Goal: Task Accomplishment & Management: Use online tool/utility

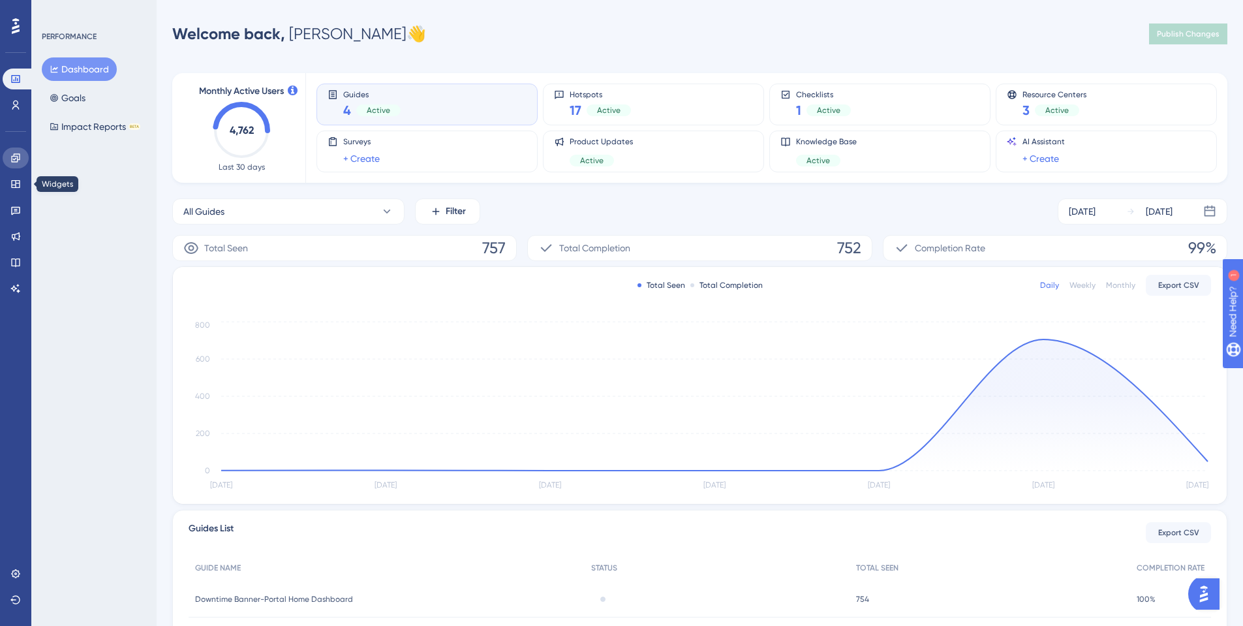
click at [12, 164] on link at bounding box center [16, 157] width 26 height 21
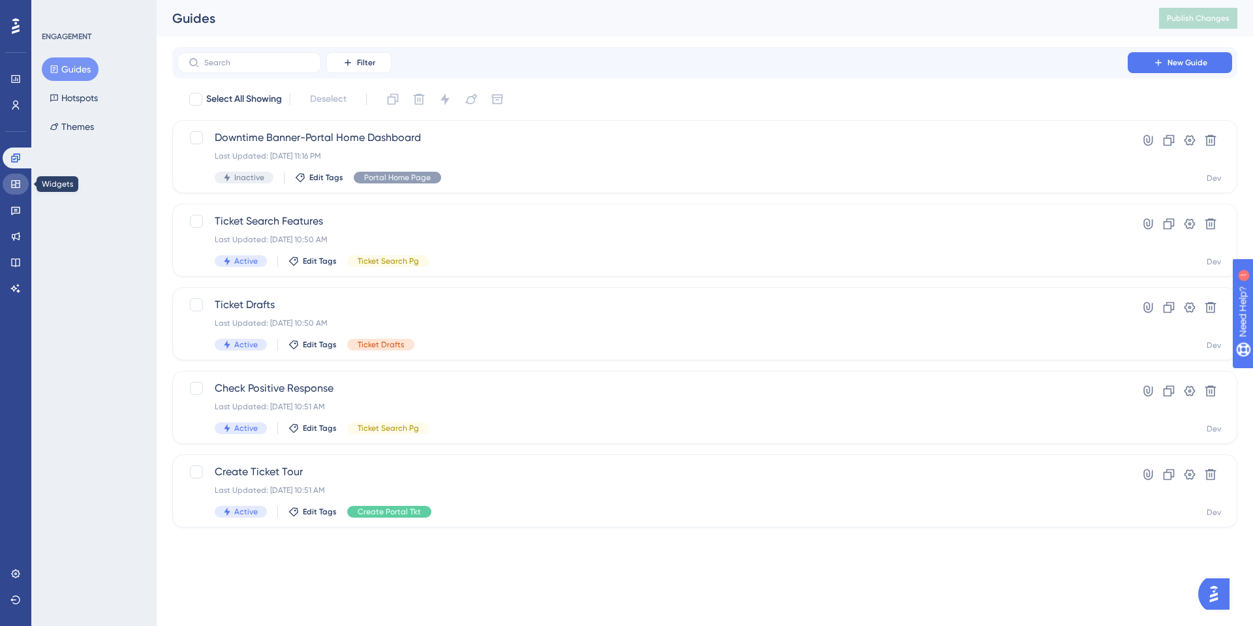
click at [6, 189] on link at bounding box center [16, 184] width 26 height 21
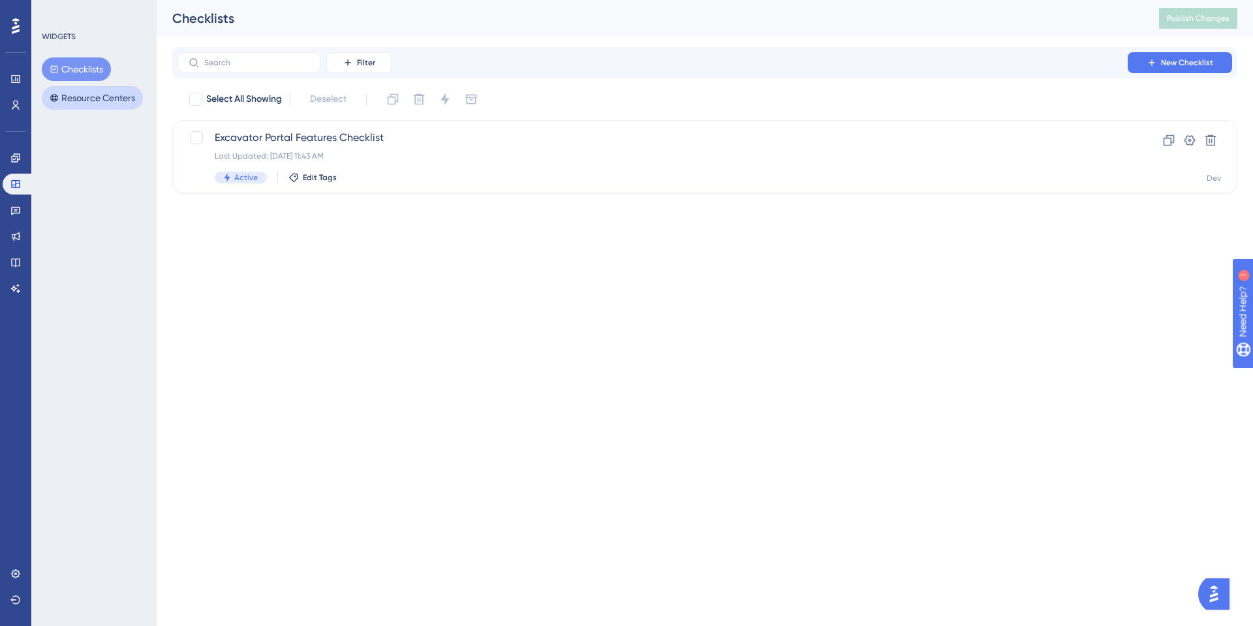
click at [72, 95] on button "Resource Centers" at bounding box center [92, 97] width 101 height 23
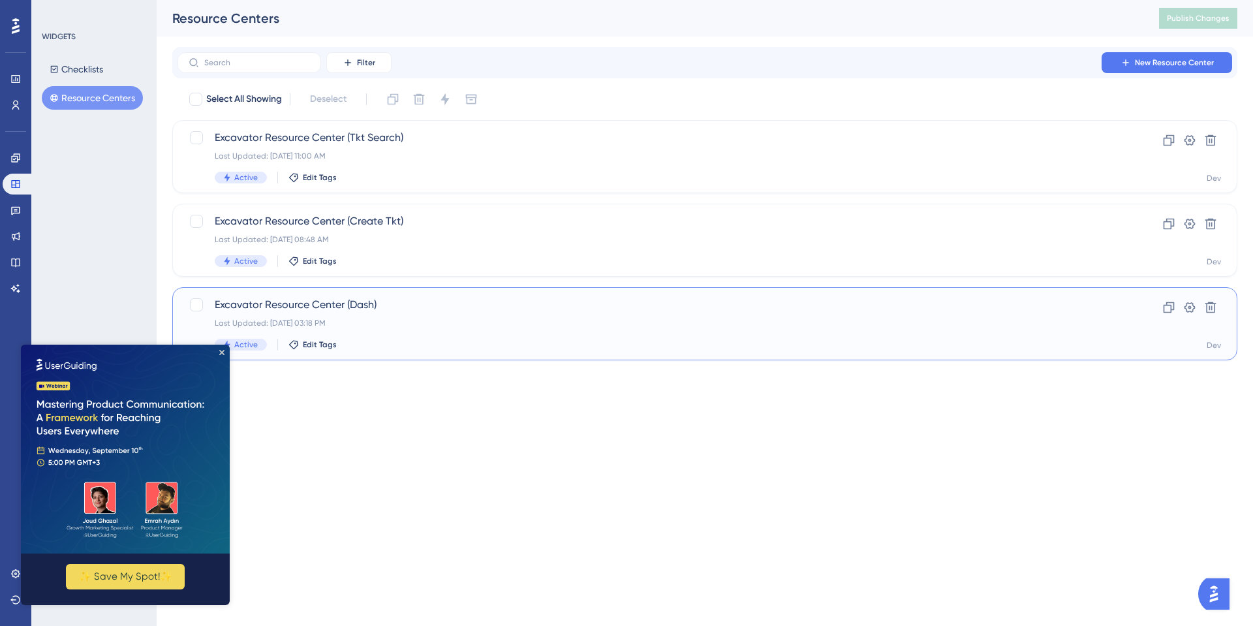
click at [371, 303] on span "Excavator Resource Center (Dash)" at bounding box center [653, 305] width 876 height 16
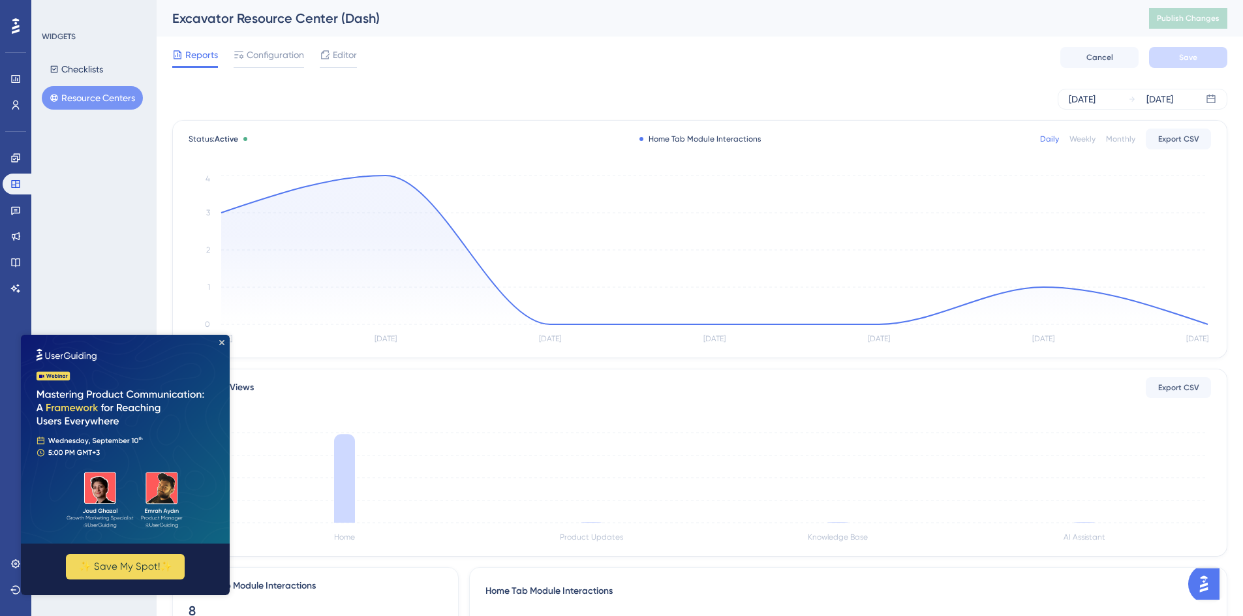
click at [225, 343] on img at bounding box center [125, 439] width 209 height 209
click at [262, 60] on span "Configuration" at bounding box center [275, 55] width 57 height 16
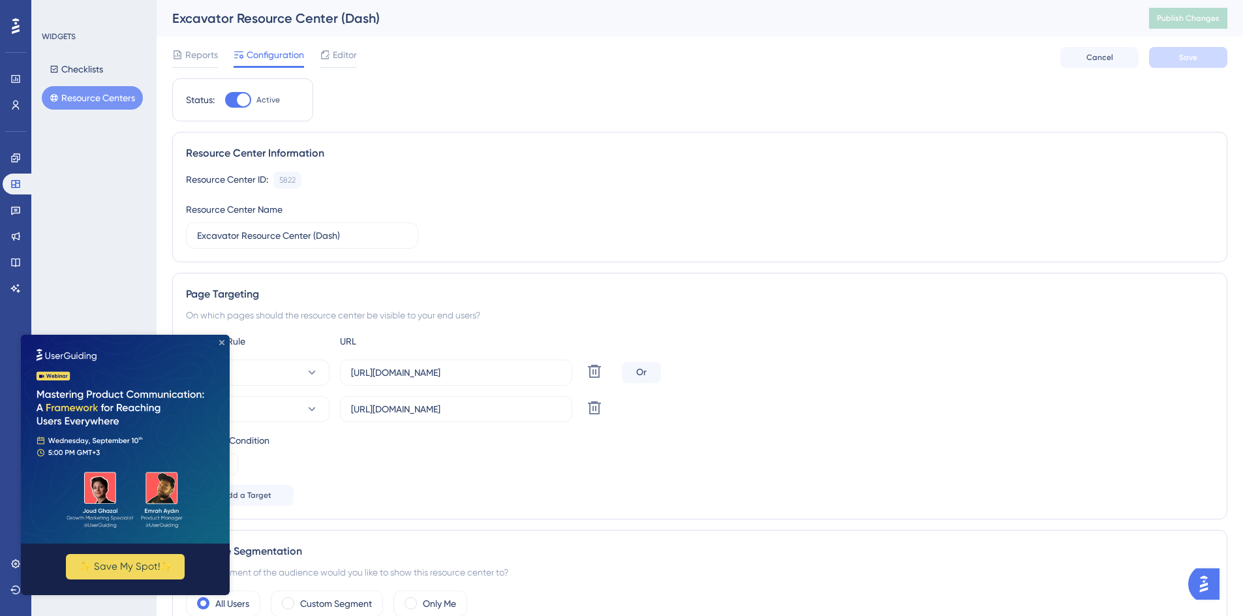
click at [221, 344] on icon "Close Preview" at bounding box center [221, 342] width 5 height 5
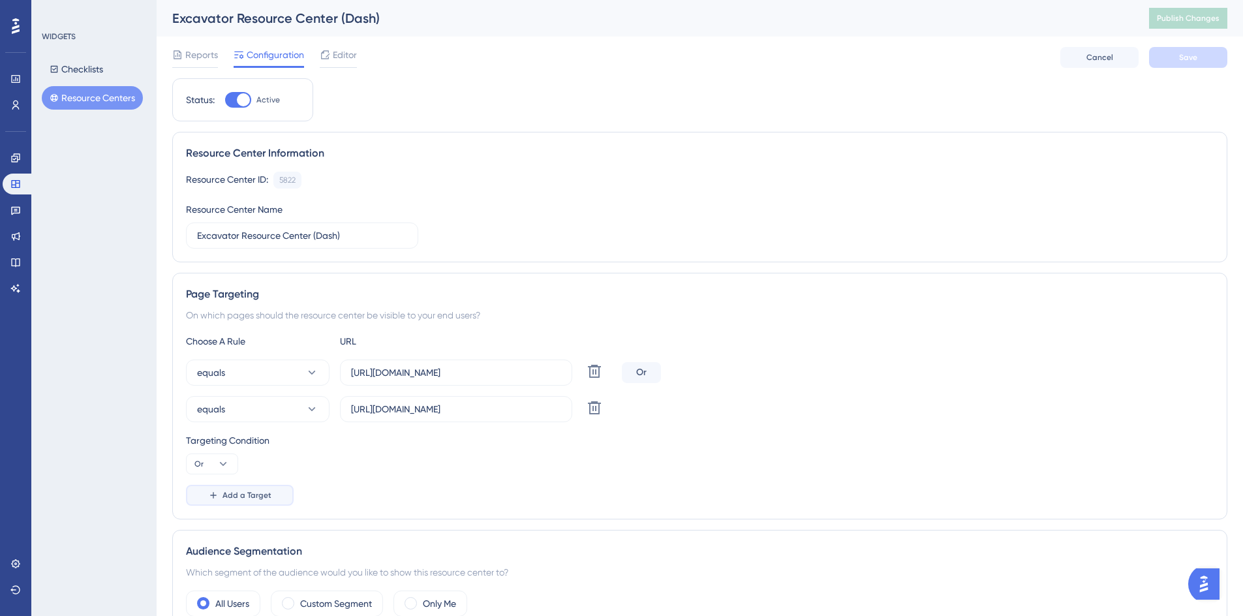
click at [234, 492] on span "Add a Target" at bounding box center [246, 495] width 49 height 10
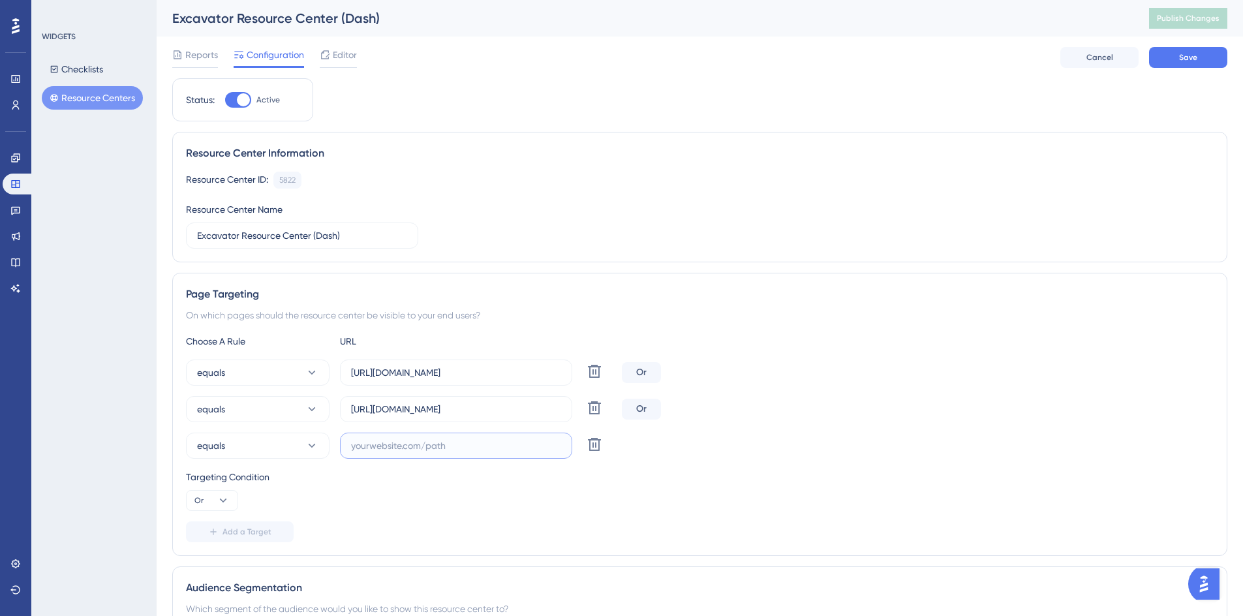
click at [364, 449] on input "text" at bounding box center [456, 445] width 210 height 14
paste input "[URL][DOMAIN_NAME]"
type input "[URL][DOMAIN_NAME]"
click at [240, 528] on span "Add a Target" at bounding box center [246, 532] width 49 height 10
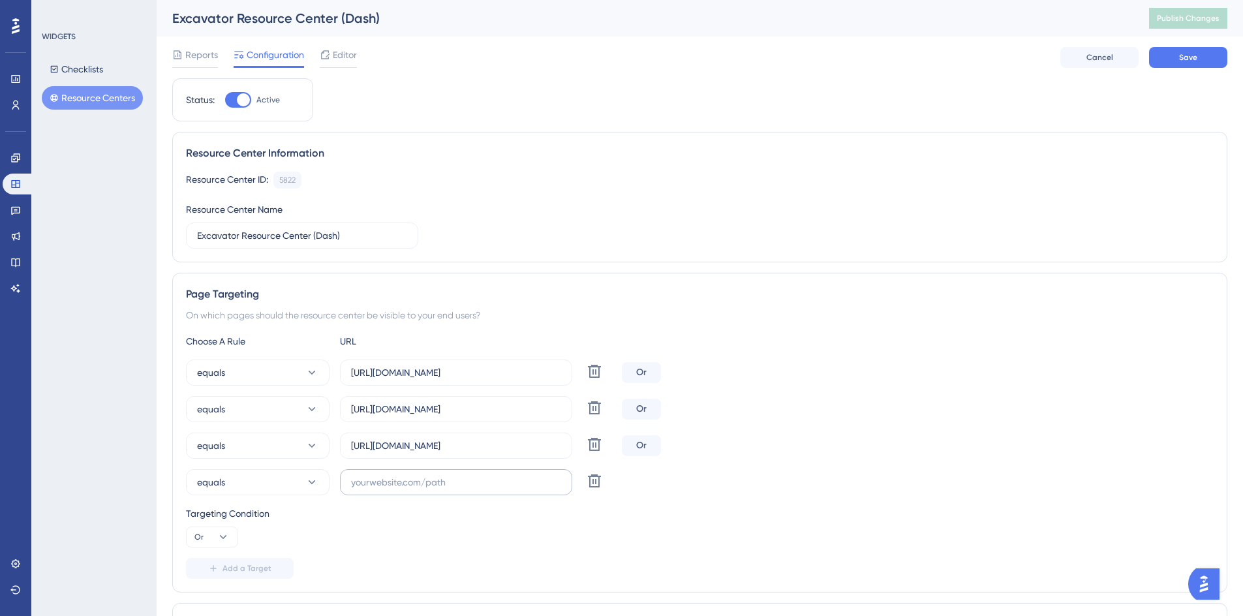
click at [393, 489] on label at bounding box center [456, 482] width 232 height 26
click at [393, 489] on input "text" at bounding box center [456, 482] width 210 height 14
paste input "[URL][DOMAIN_NAME]"
click at [398, 484] on input "[URL][DOMAIN_NAME]" at bounding box center [456, 482] width 210 height 14
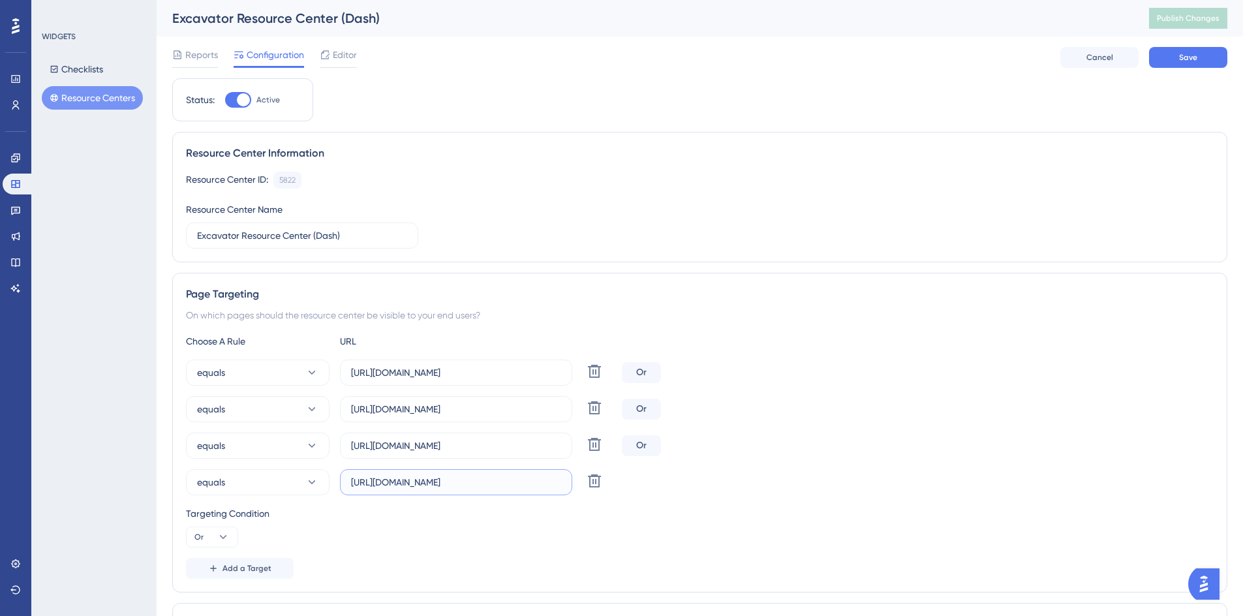
scroll to position [0, 14]
type input "[URL][DOMAIN_NAME]"
click at [682, 505] on div "Choose A Rule URL equals [URL][DOMAIN_NAME] Delete Or equals [URL][DOMAIN_NAME]…" at bounding box center [700, 455] width 1028 height 245
click at [1191, 63] on button "Save" at bounding box center [1188, 57] width 78 height 21
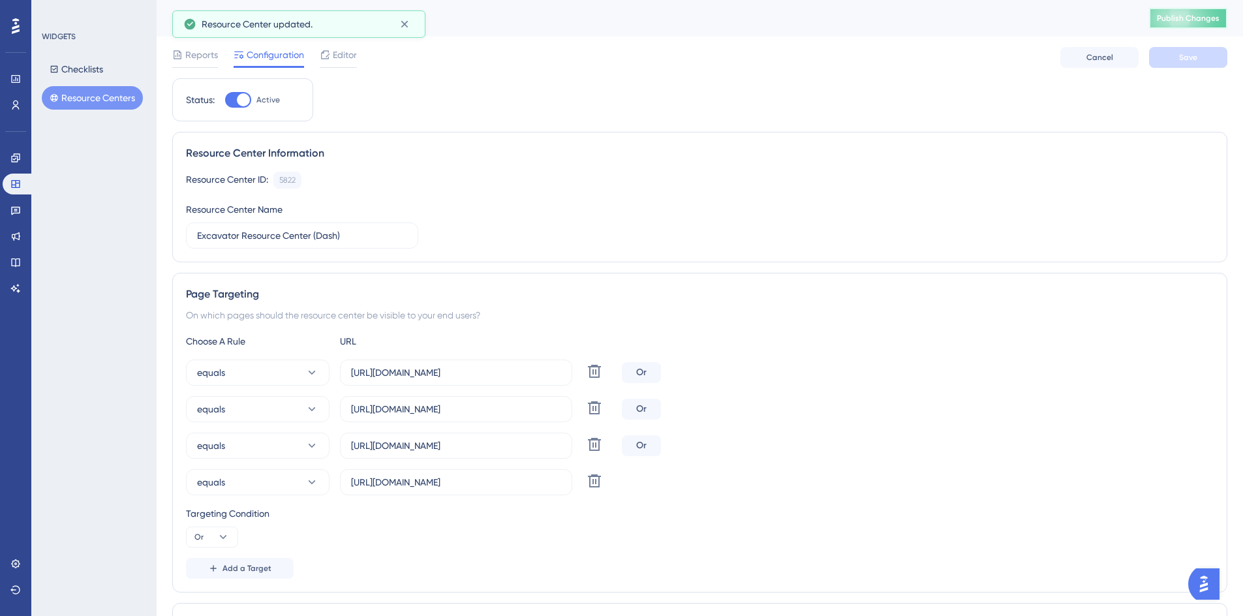
click at [1178, 26] on button "Publish Changes" at bounding box center [1188, 18] width 78 height 21
click at [18, 155] on icon at bounding box center [15, 158] width 10 height 10
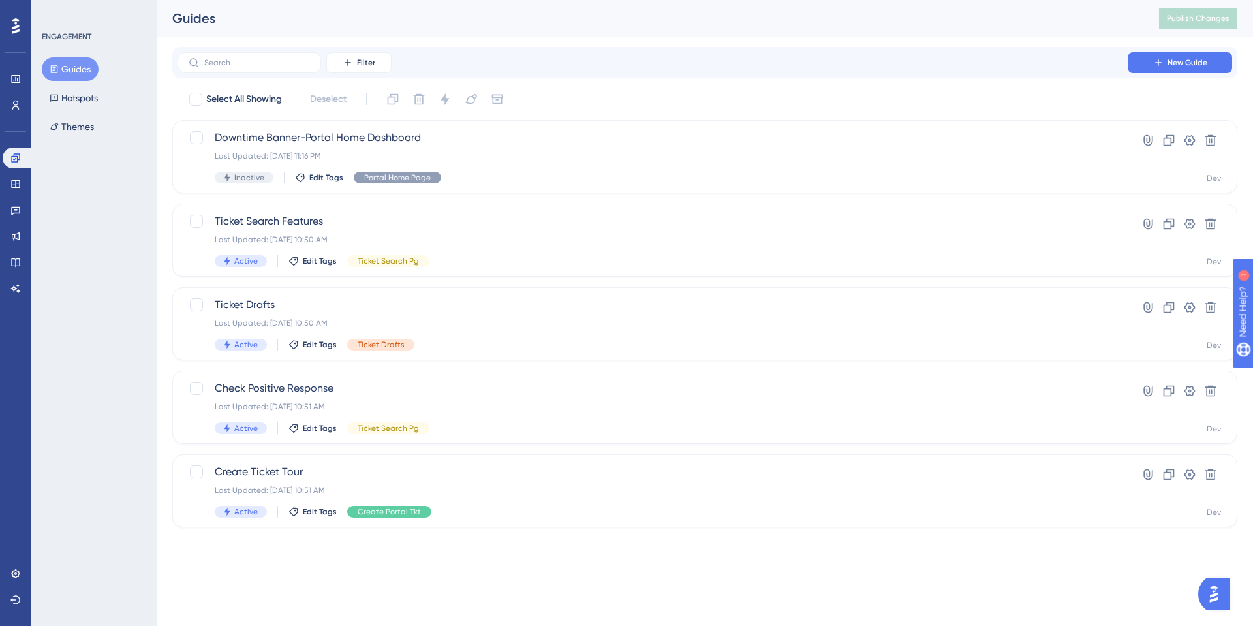
click at [69, 70] on button "Guides" at bounding box center [70, 68] width 57 height 23
click at [1173, 140] on icon at bounding box center [1168, 140] width 11 height 11
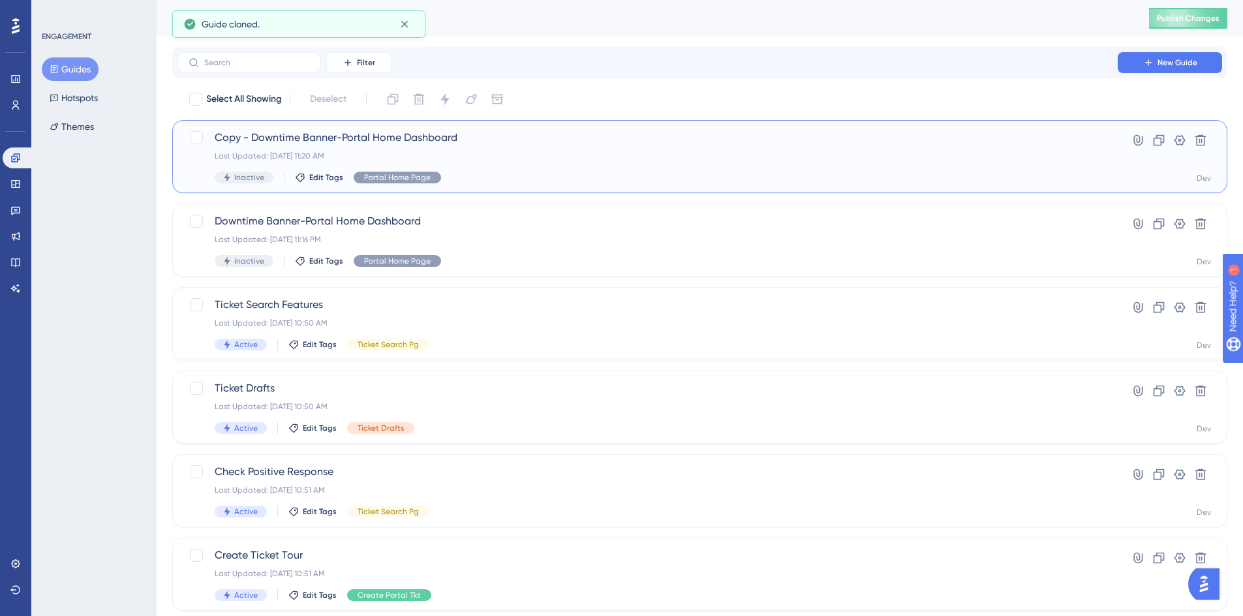
click at [340, 140] on span "Copy - Downtime Banner-Portal Home Dashboard" at bounding box center [648, 138] width 866 height 16
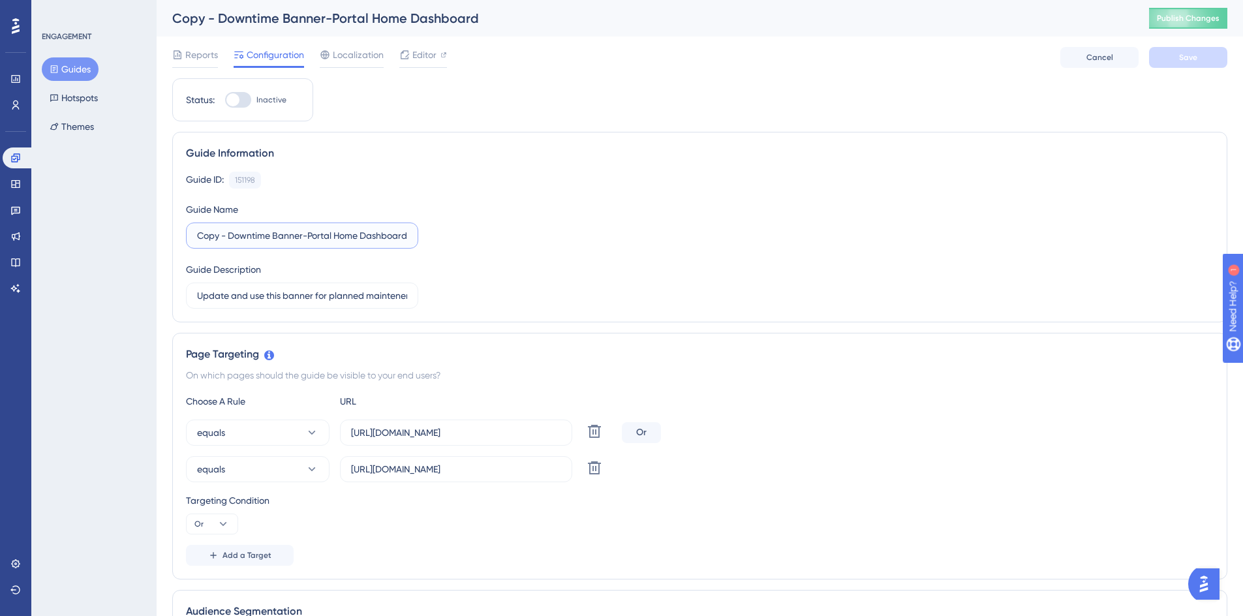
click at [319, 237] on input "Copy - Downtime Banner-Portal Home Dashboard" at bounding box center [302, 235] width 210 height 14
drag, startPoint x: 198, startPoint y: 239, endPoint x: 558, endPoint y: 252, distance: 360.4
click at [558, 252] on div "Guide ID: 151198 Copy Guide Name Copy - Downtime Banner-Portal Home Dashboard G…" at bounding box center [700, 240] width 1028 height 137
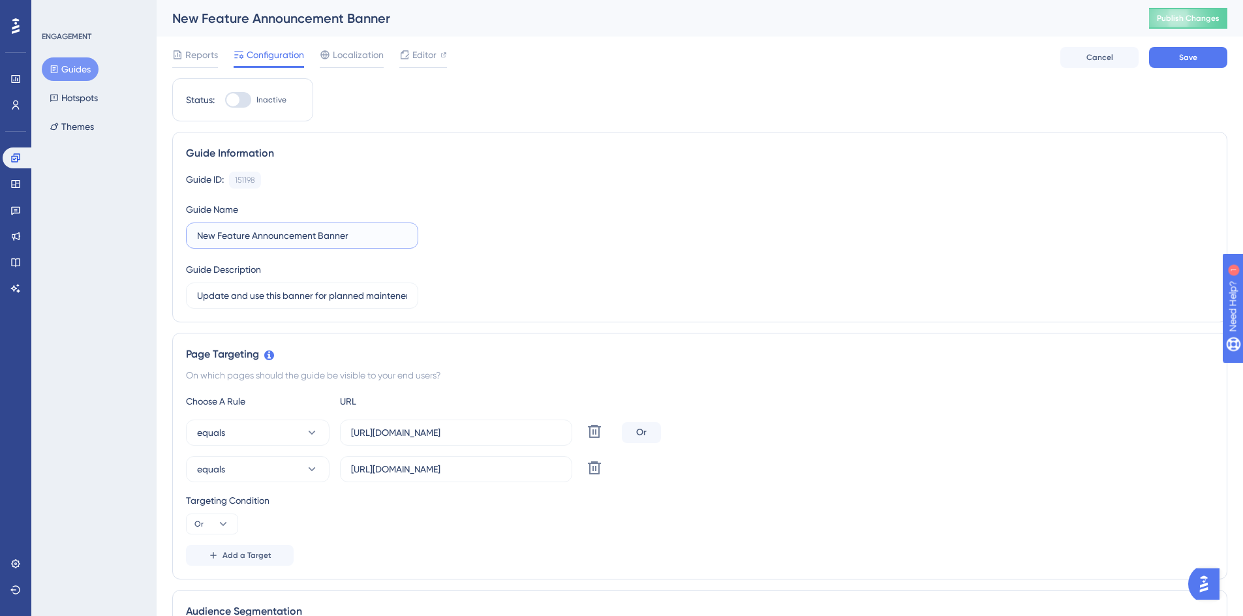
type input "New Feature Announcement Banner"
click at [565, 245] on div "Guide ID: 151198 Copy Guide Name New Feature Announcement Banner Guide Descript…" at bounding box center [700, 240] width 1028 height 137
click at [1180, 56] on span "Save" at bounding box center [1188, 57] width 18 height 10
click at [1191, 22] on span "Publish Changes" at bounding box center [1188, 18] width 63 height 10
click at [421, 55] on span "Editor" at bounding box center [424, 55] width 24 height 16
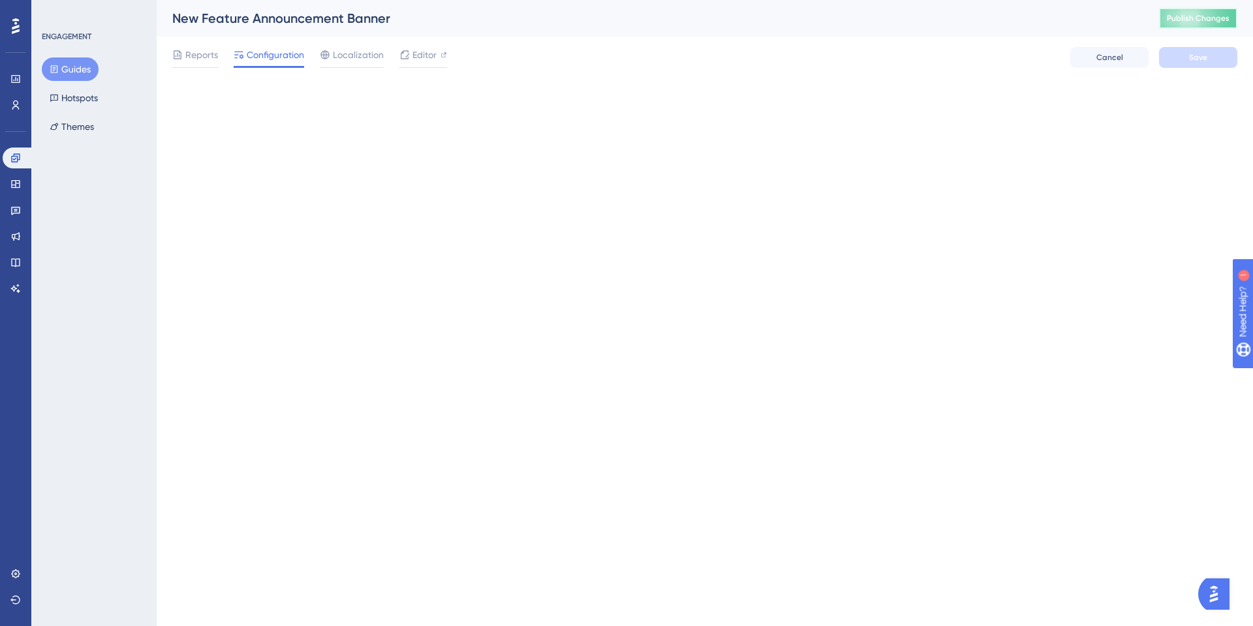
click at [1198, 18] on span "Publish Changes" at bounding box center [1198, 18] width 63 height 10
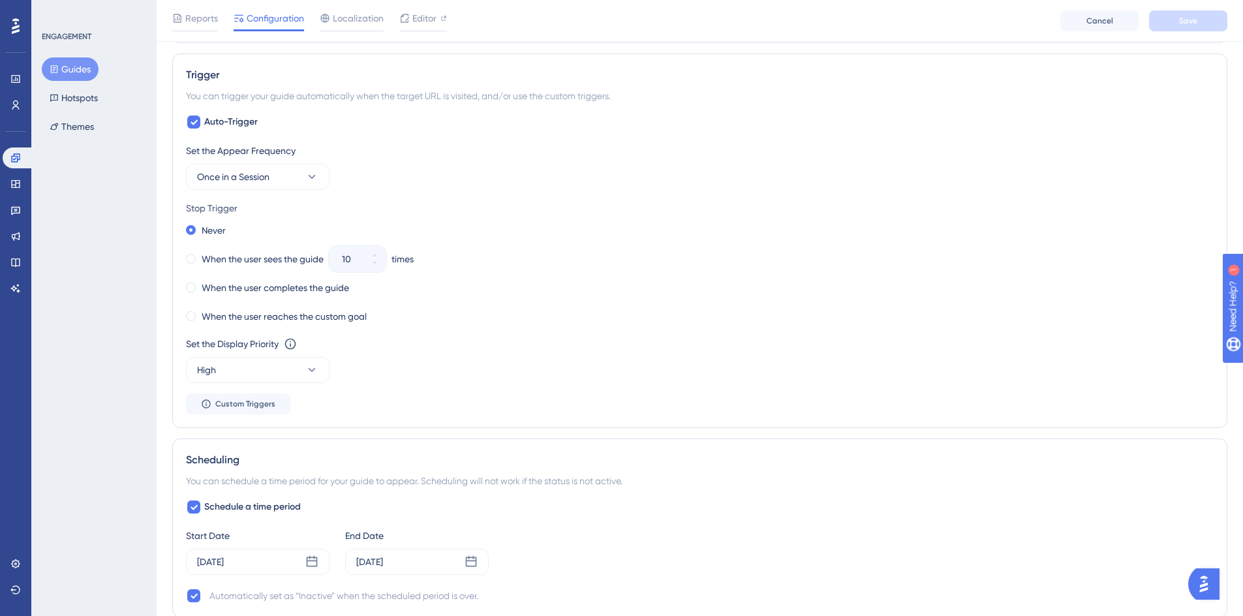
scroll to position [718, 0]
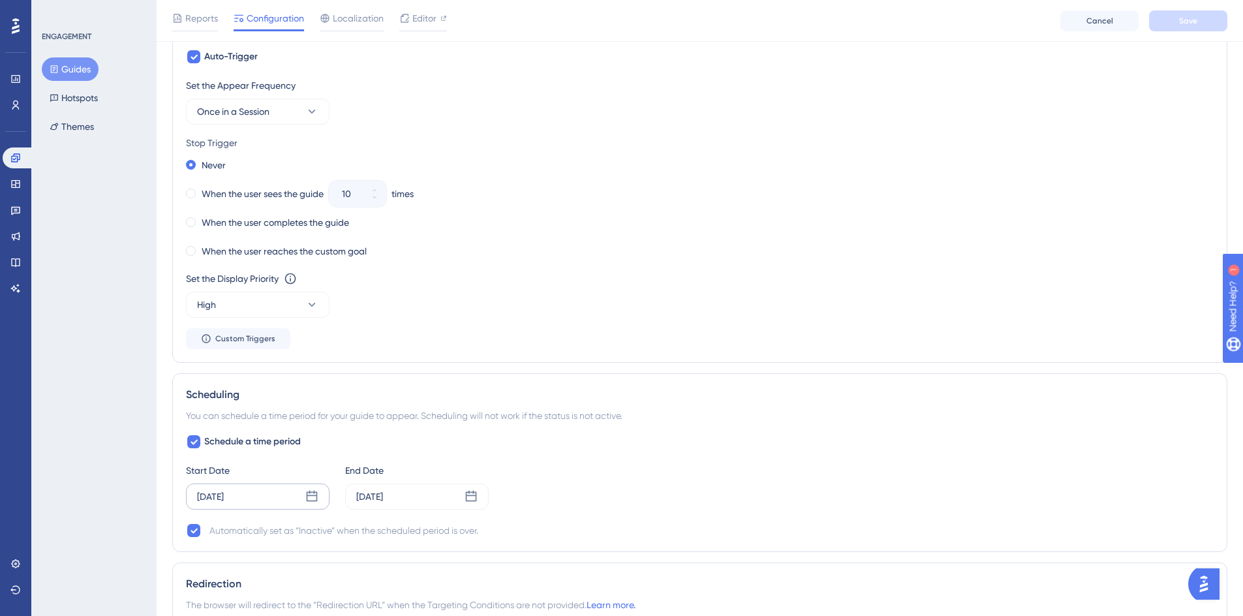
click at [316, 496] on icon at bounding box center [312, 496] width 11 height 11
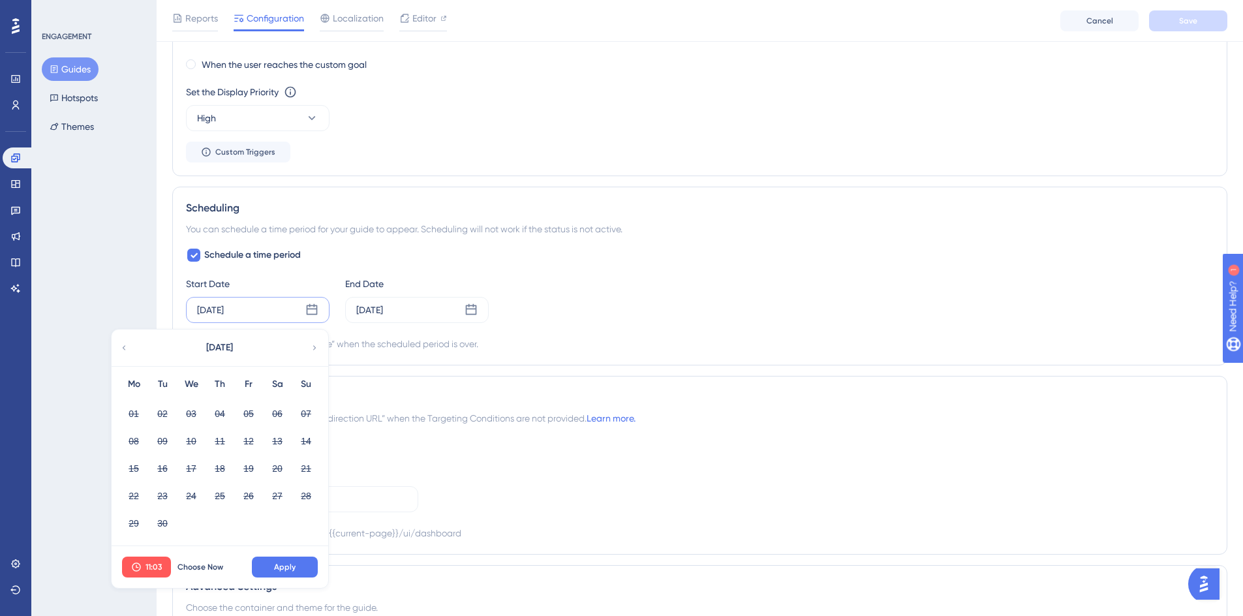
scroll to position [913, 0]
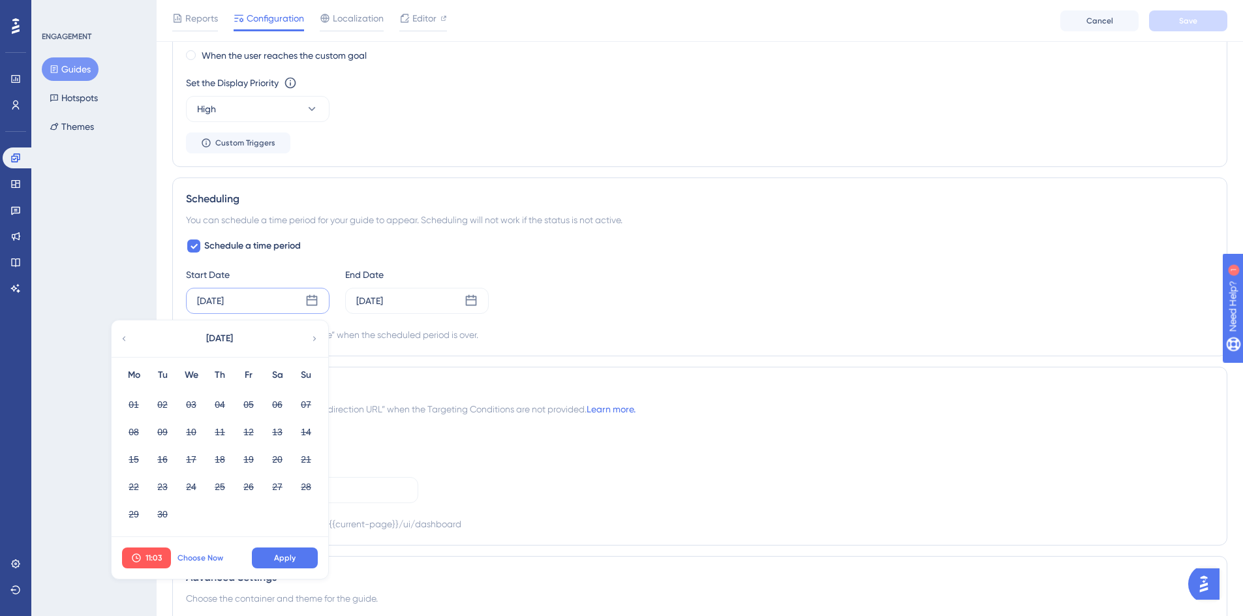
click at [196, 555] on span "Choose Now" at bounding box center [200, 558] width 46 height 10
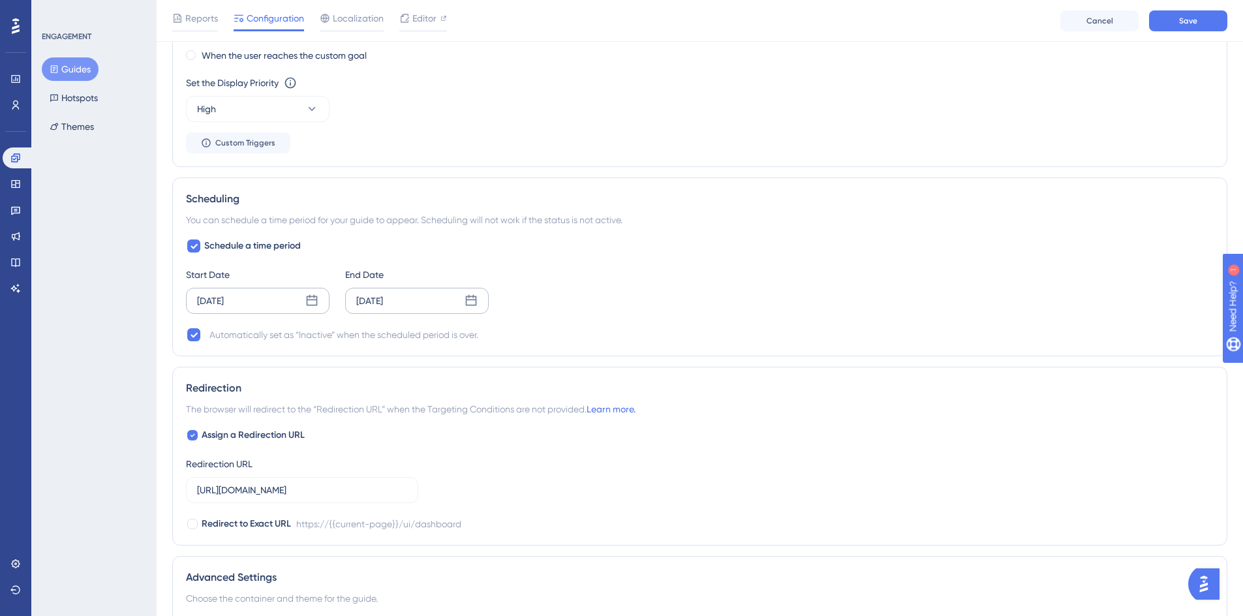
click at [383, 299] on div "[DATE]" at bounding box center [369, 301] width 27 height 16
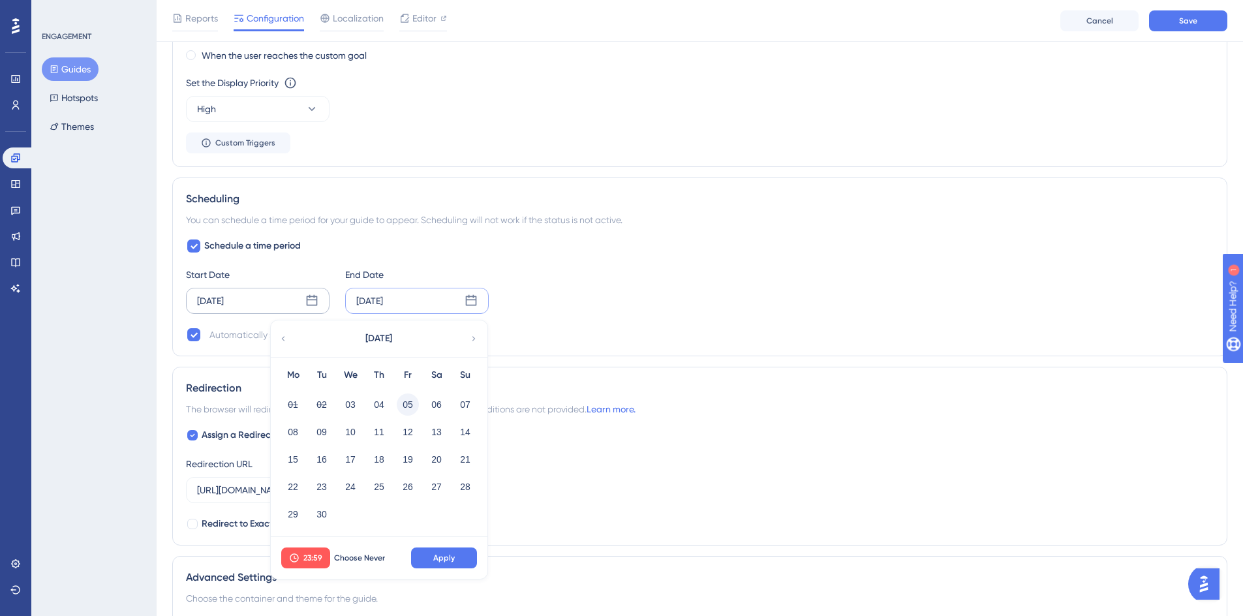
click at [412, 409] on button "05" at bounding box center [408, 404] width 22 height 22
click at [429, 559] on button "Apply" at bounding box center [444, 557] width 66 height 21
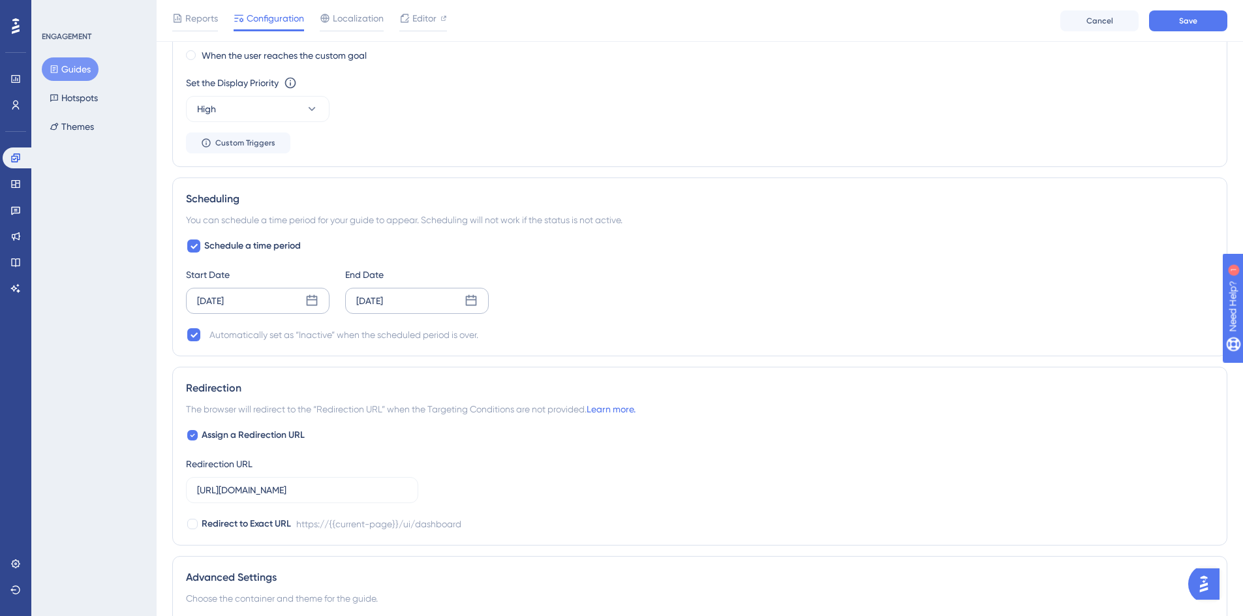
click at [383, 303] on div "[DATE]" at bounding box center [369, 301] width 27 height 16
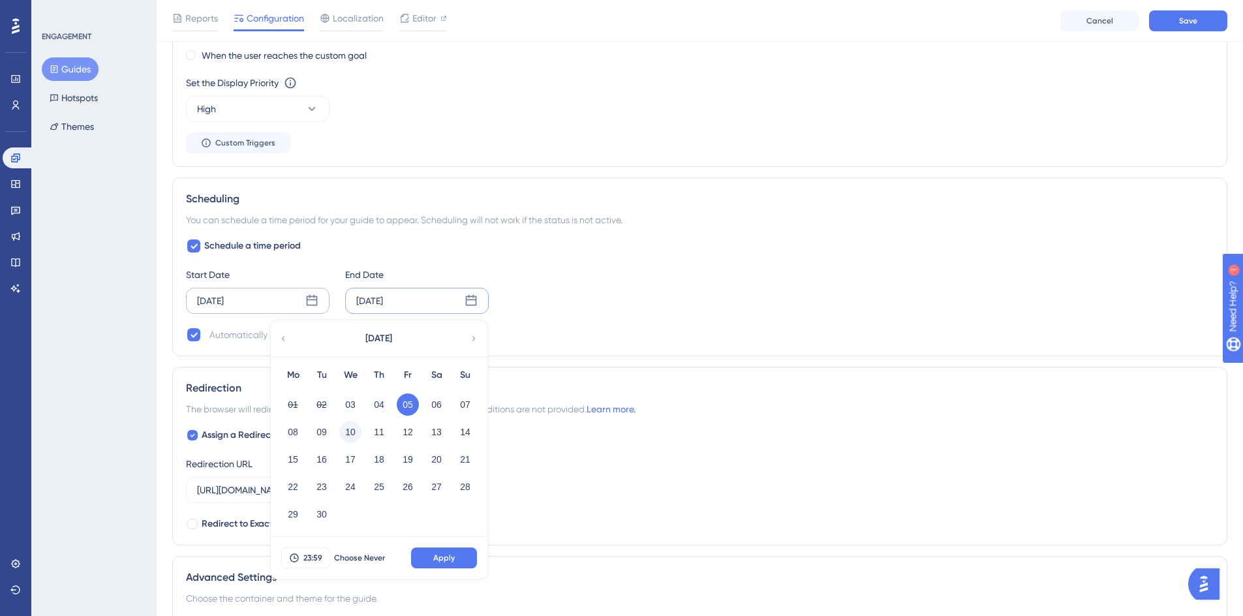
click at [348, 429] on button "10" at bounding box center [350, 432] width 22 height 22
click at [376, 436] on button "11" at bounding box center [379, 432] width 22 height 22
click at [429, 552] on button "Apply" at bounding box center [444, 557] width 66 height 21
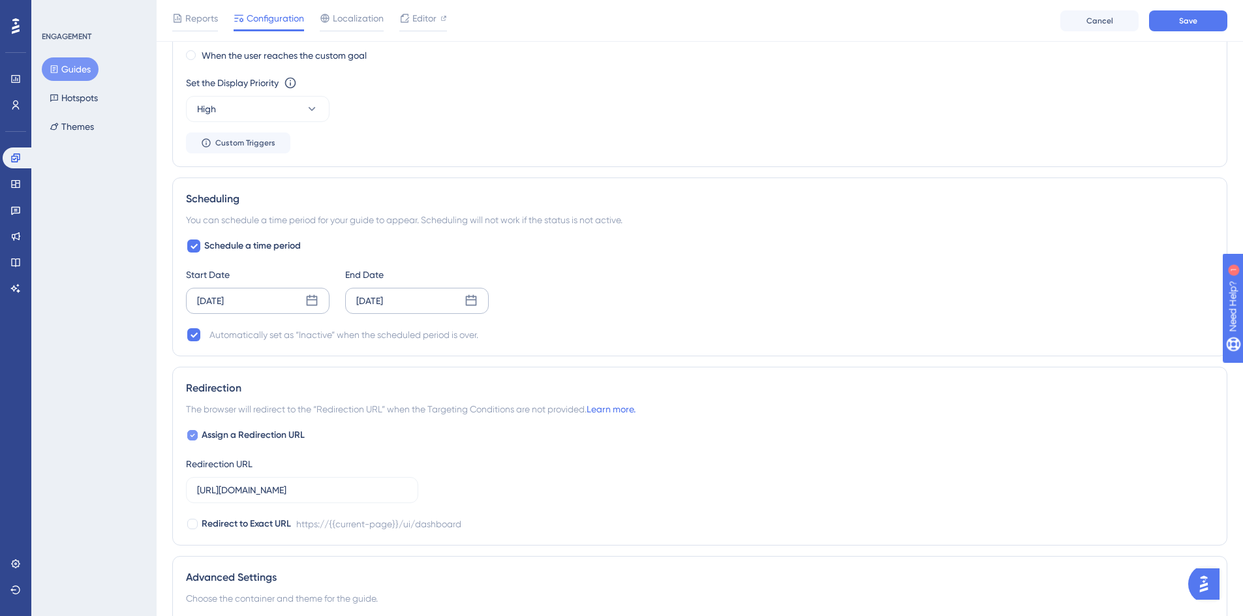
click at [190, 437] on icon at bounding box center [192, 435] width 5 height 10
checkbox input "false"
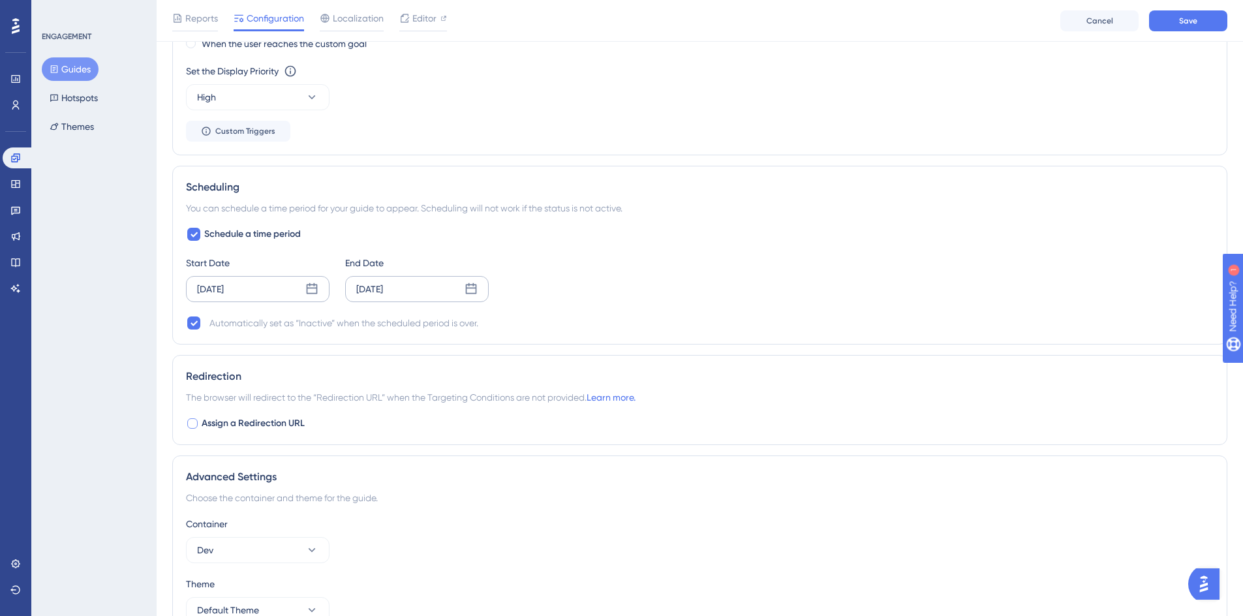
scroll to position [848, 0]
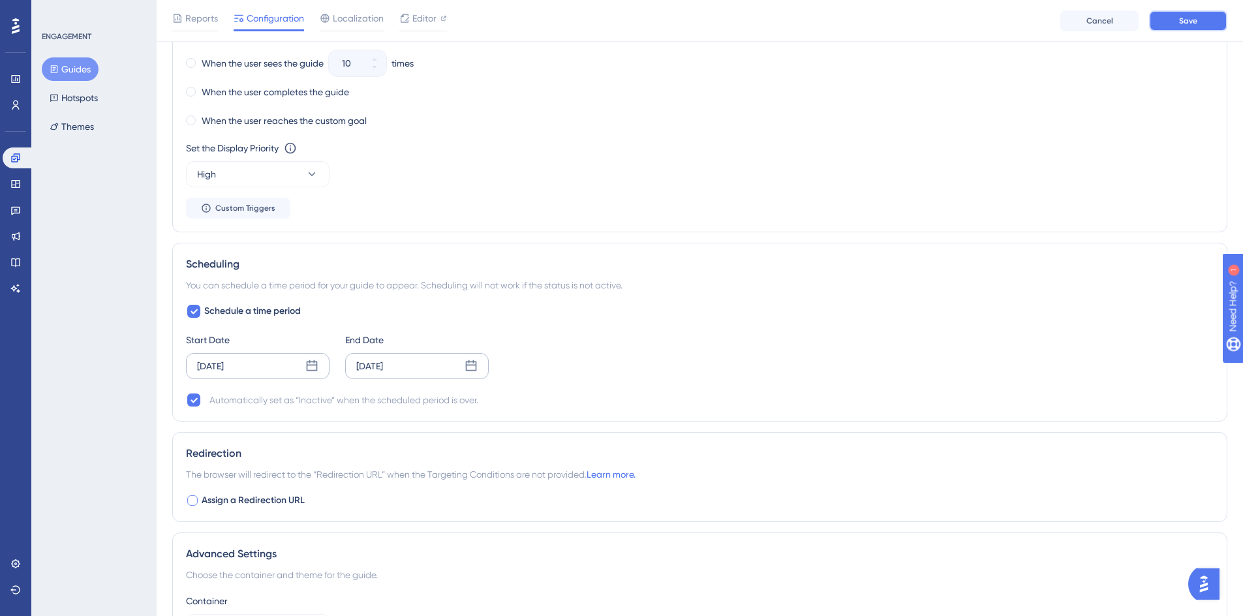
click at [1159, 23] on button "Save" at bounding box center [1188, 20] width 78 height 21
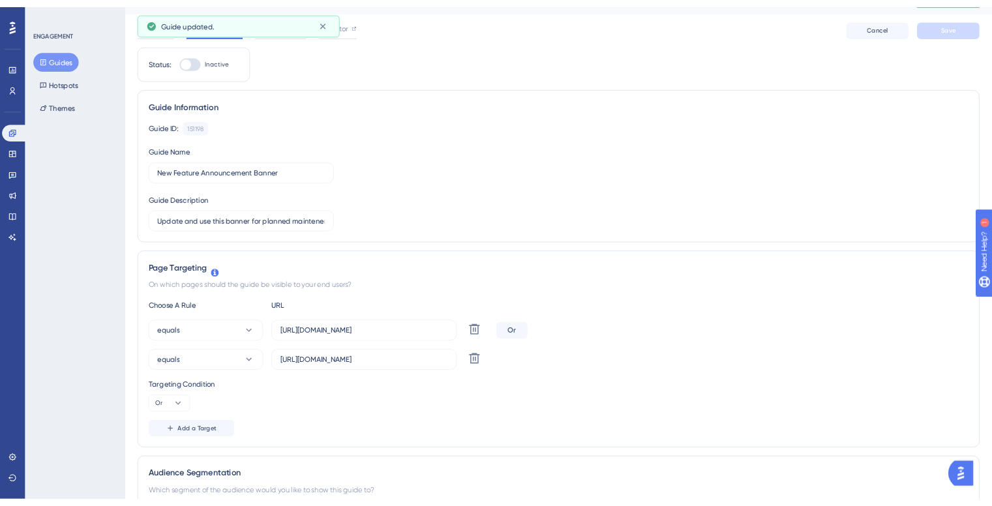
scroll to position [0, 0]
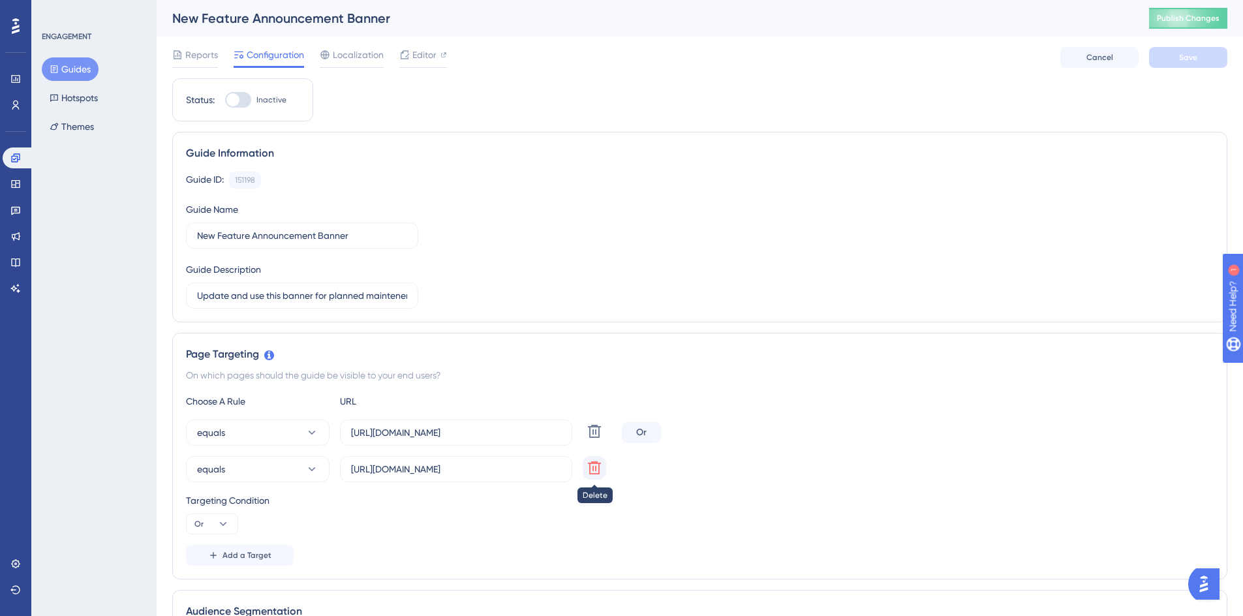
click at [589, 438] on icon at bounding box center [594, 431] width 13 height 13
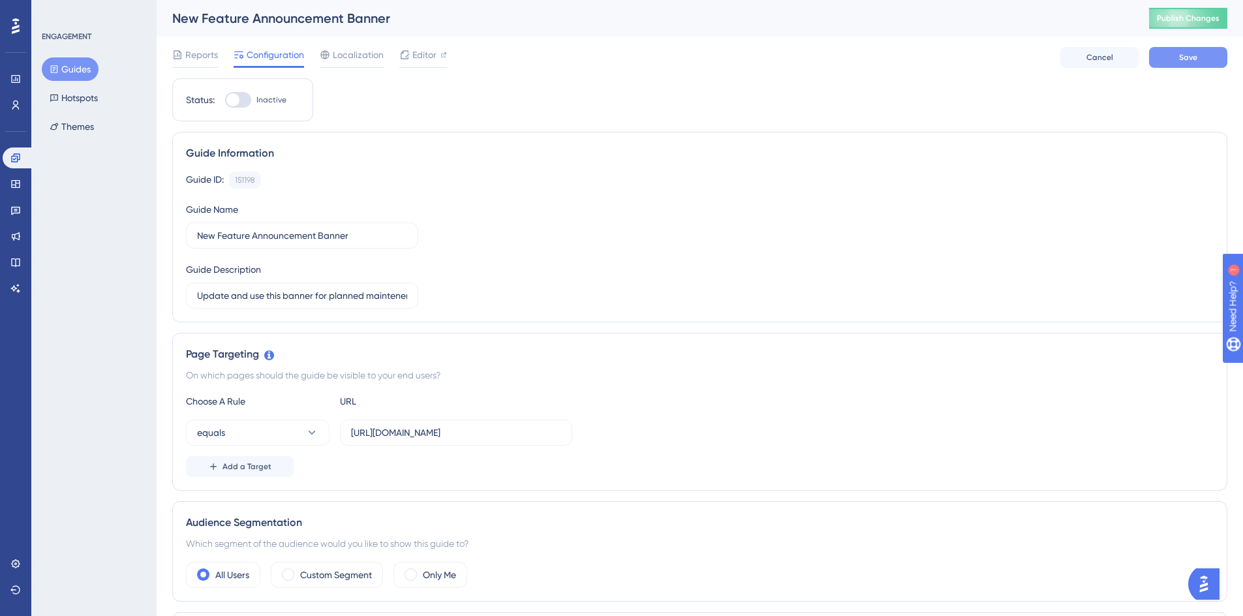
click at [1195, 57] on span "Save" at bounding box center [1188, 57] width 18 height 10
click at [1195, 23] on span "Publish Changes" at bounding box center [1188, 18] width 63 height 10
click at [410, 55] on div "Editor" at bounding box center [423, 55] width 48 height 16
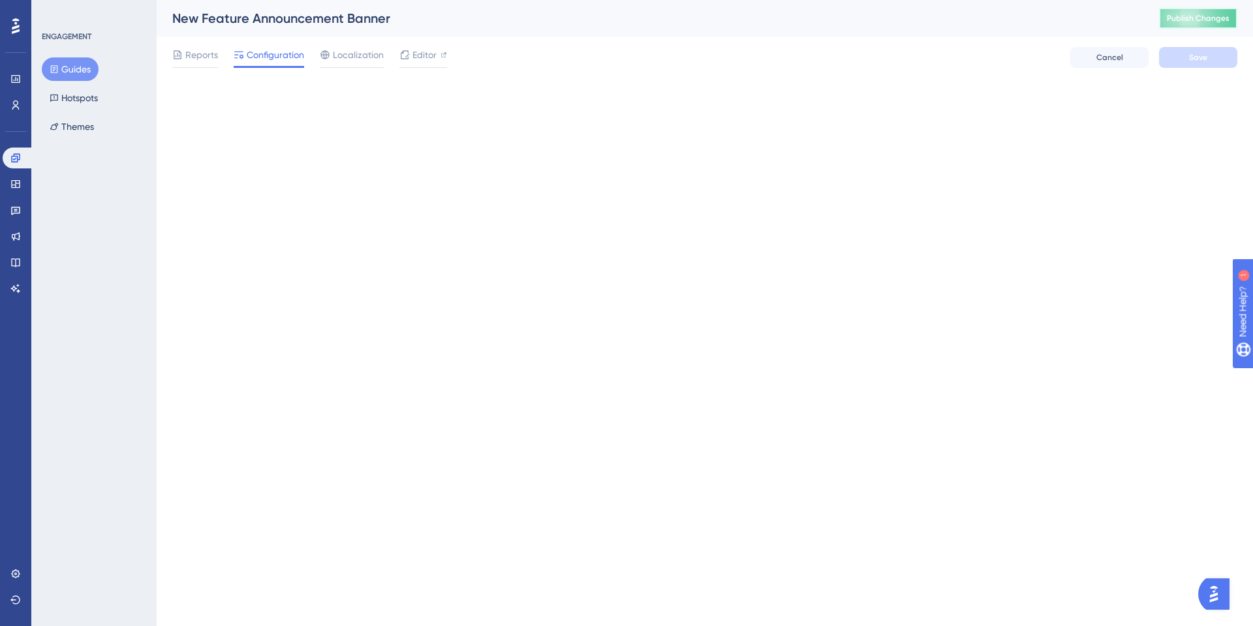
click at [1202, 24] on button "Publish Changes" at bounding box center [1198, 18] width 78 height 21
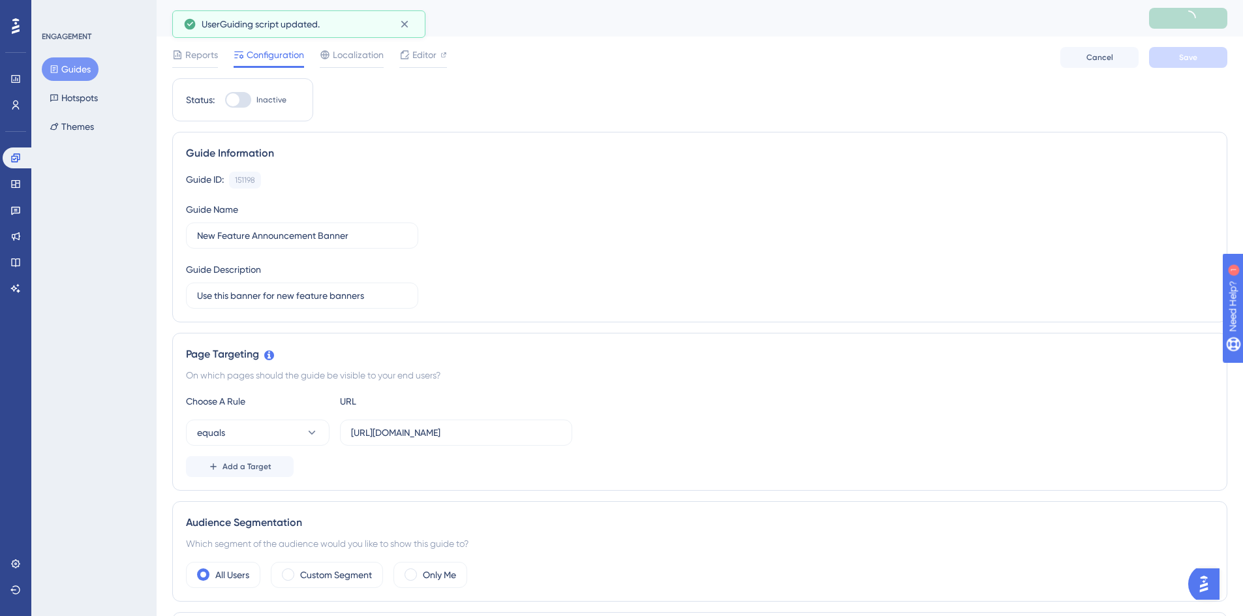
click at [234, 106] on div at bounding box center [238, 100] width 26 height 16
click at [225, 100] on input "Inactive" at bounding box center [224, 100] width 1 height 1
click at [1172, 58] on button "Save" at bounding box center [1188, 57] width 78 height 21
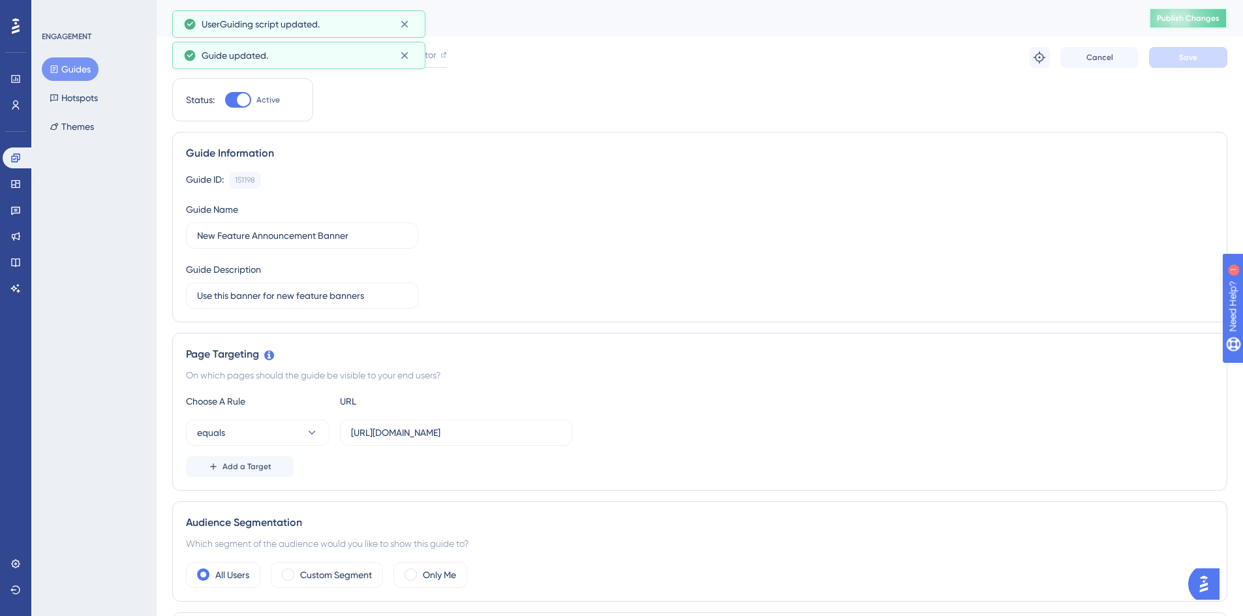
click at [1185, 20] on span "Publish Changes" at bounding box center [1188, 18] width 63 height 10
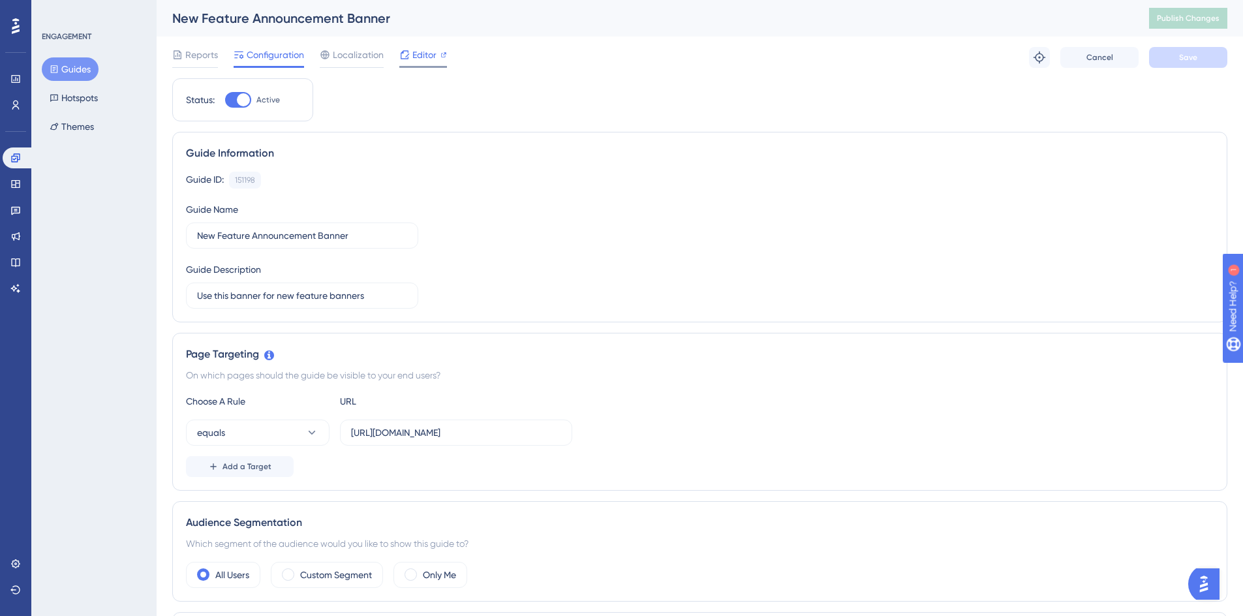
click at [427, 56] on span "Editor" at bounding box center [424, 55] width 24 height 16
click at [228, 89] on div "Status: Active" at bounding box center [242, 99] width 141 height 43
click at [237, 100] on div at bounding box center [243, 99] width 13 height 13
click at [225, 100] on input "Active" at bounding box center [224, 100] width 1 height 1
checkbox input "false"
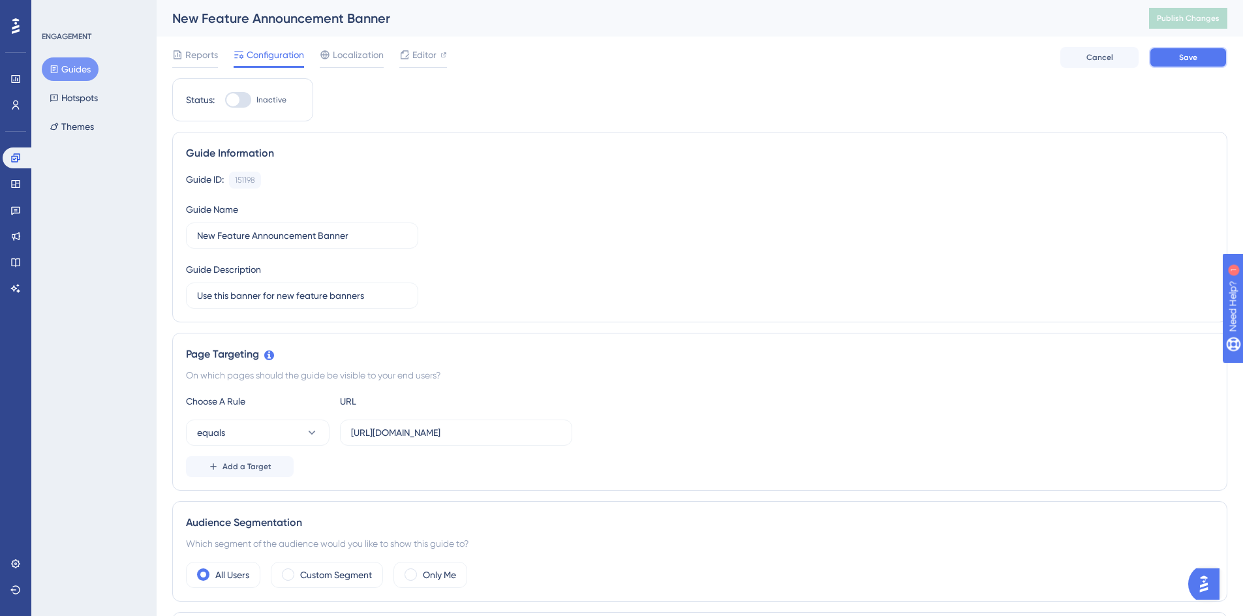
click at [1185, 57] on span "Save" at bounding box center [1188, 57] width 18 height 10
click at [1211, 22] on span "Publish Changes" at bounding box center [1188, 18] width 63 height 10
